Goal: Task Accomplishment & Management: Use online tool/utility

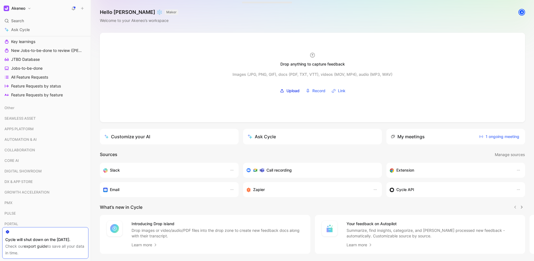
scroll to position [176, 0]
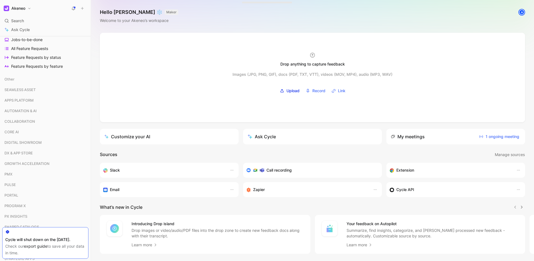
click at [35, 211] on link "export guide" at bounding box center [35, 246] width 23 height 5
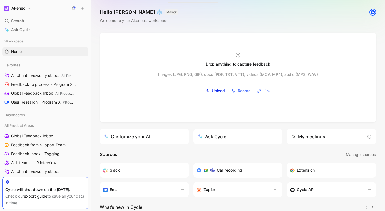
click at [328, 139] on div "My meetings" at bounding box center [331, 137] width 89 height 16
click at [362, 135] on icon "button" at bounding box center [364, 136] width 4 height 4
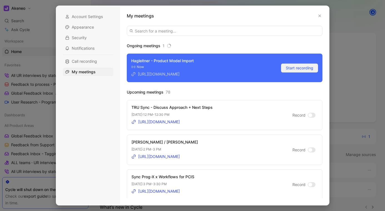
click at [298, 71] on span "Start recording" at bounding box center [300, 68] width 28 height 7
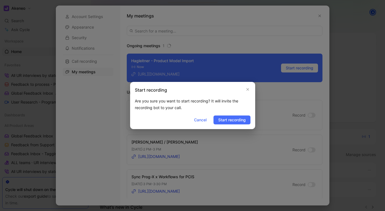
drag, startPoint x: 225, startPoint y: 121, endPoint x: 241, endPoint y: 116, distance: 17.1
click at [225, 121] on span "Start recording" at bounding box center [232, 120] width 28 height 7
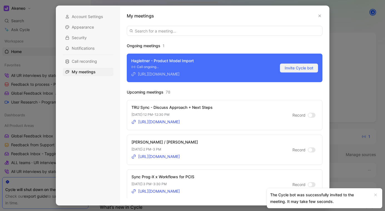
click at [292, 71] on span "Invite Cycle bot" at bounding box center [299, 68] width 29 height 7
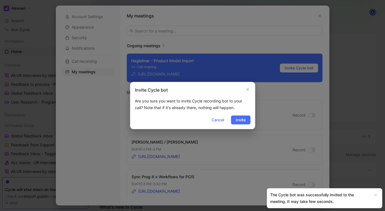
click at [238, 118] on span "Invite" at bounding box center [241, 120] width 10 height 7
